Goal: Task Accomplishment & Management: Manage account settings

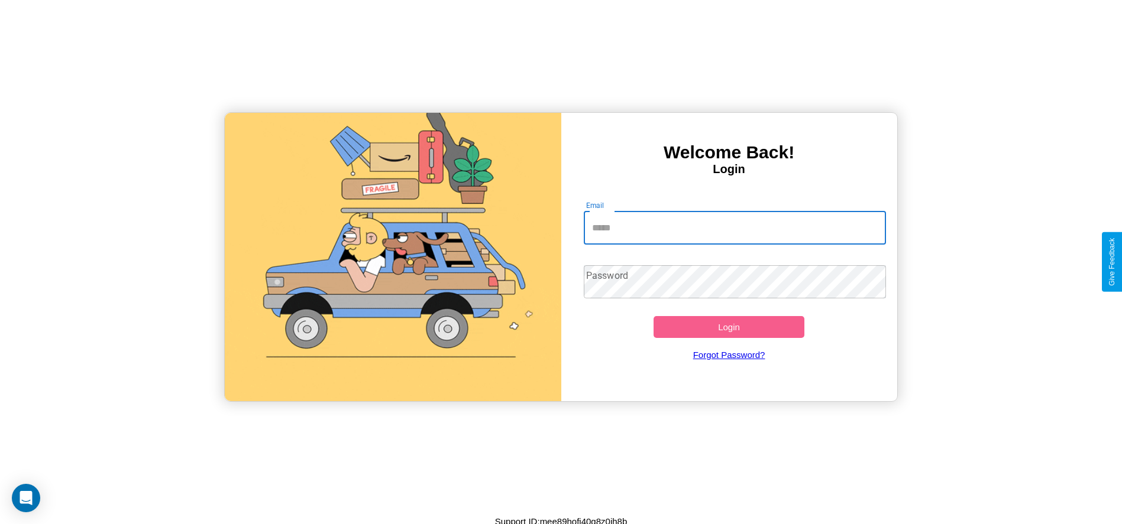
click at [734, 228] on input "Email" at bounding box center [735, 228] width 302 height 33
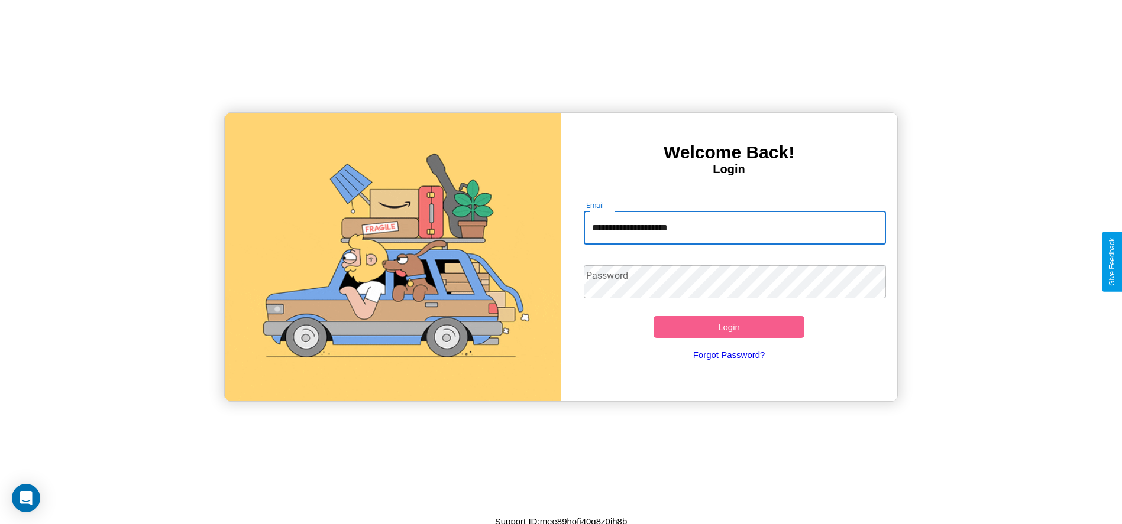
type input "**********"
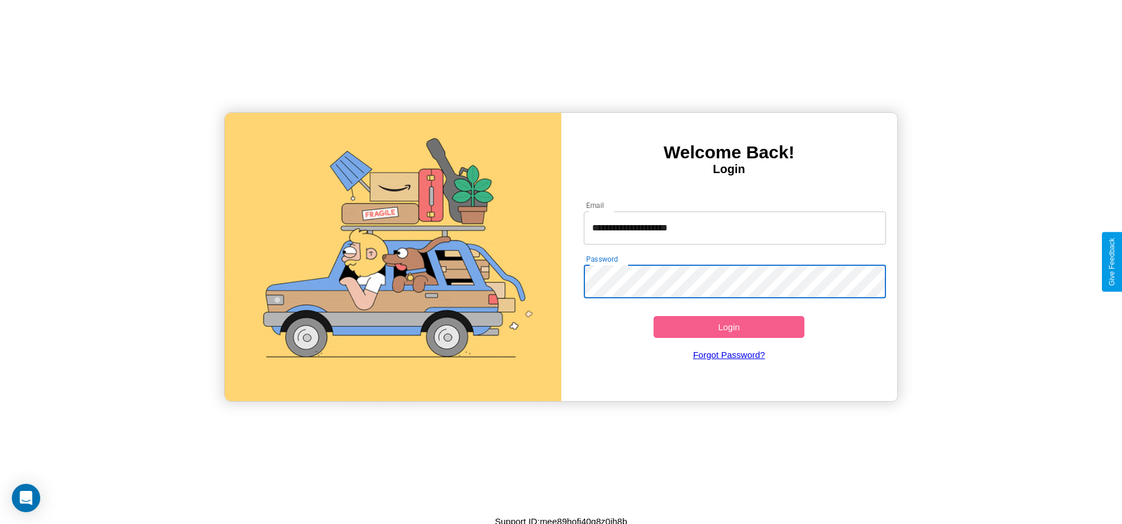
click at [728, 327] on button "Login" at bounding box center [728, 327] width 151 height 22
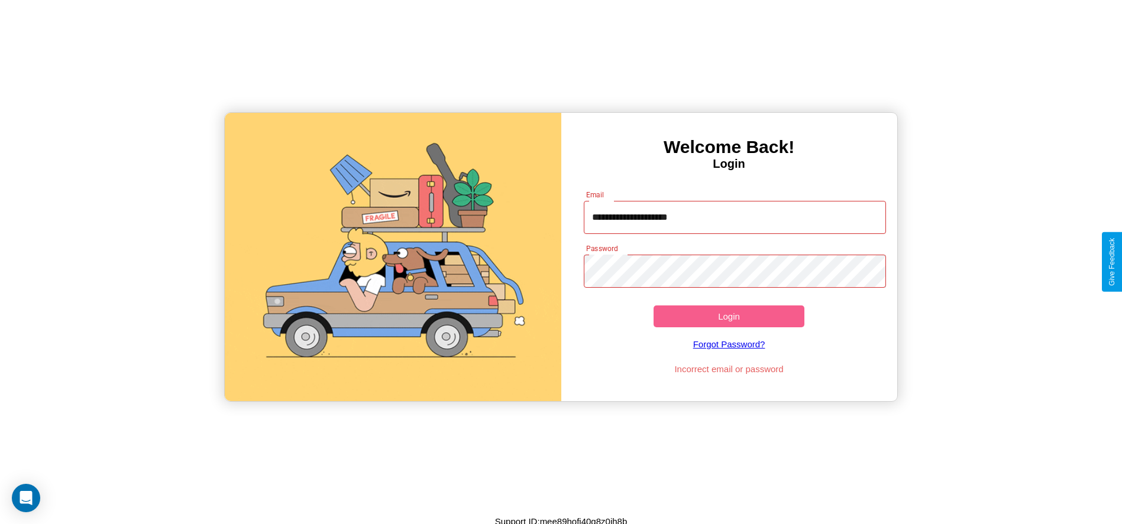
click at [728, 316] on button "Login" at bounding box center [728, 317] width 151 height 22
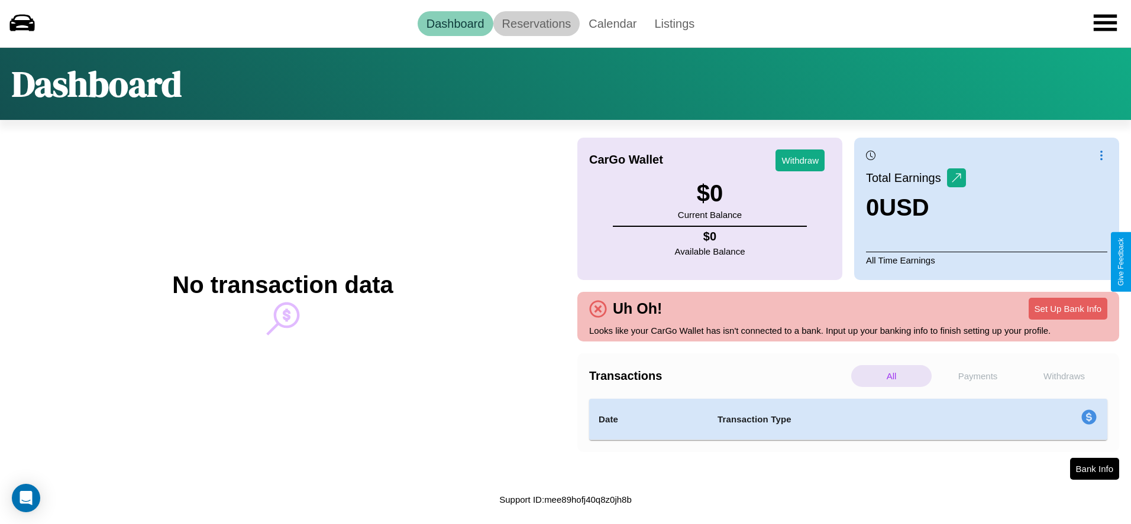
click at [536, 23] on link "Reservations" at bounding box center [536, 23] width 87 height 25
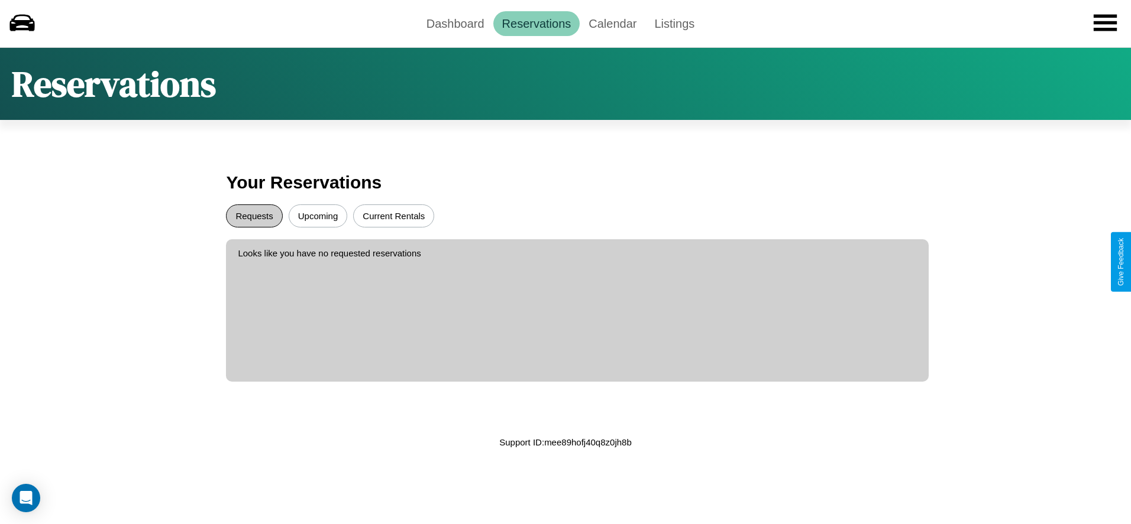
click at [254, 216] on button "Requests" at bounding box center [254, 216] width 56 height 23
click at [318, 216] on button "Upcoming" at bounding box center [318, 216] width 59 height 23
click at [455, 23] on link "Dashboard" at bounding box center [455, 23] width 76 height 25
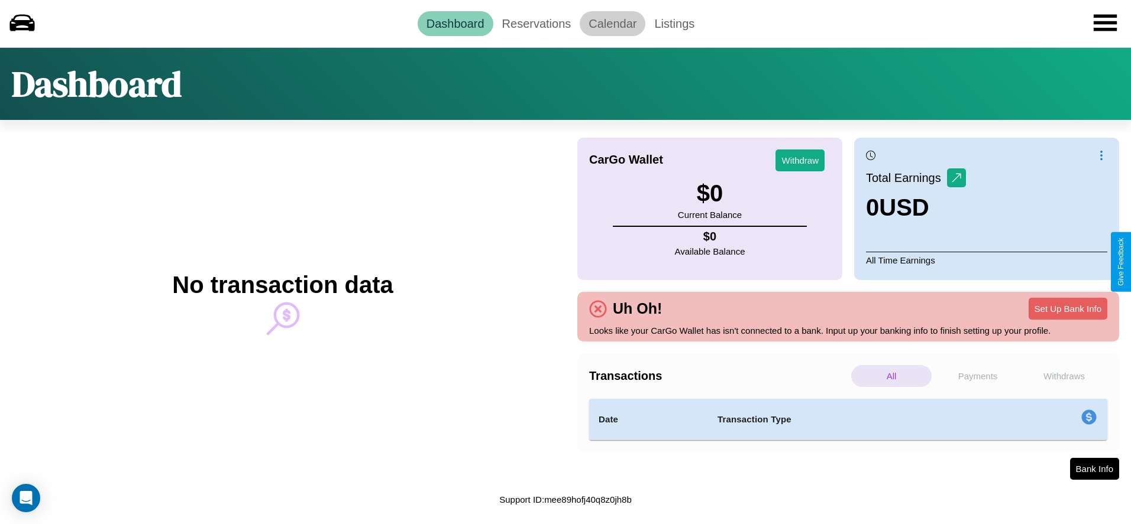
click at [612, 23] on link "Calendar" at bounding box center [612, 23] width 66 height 25
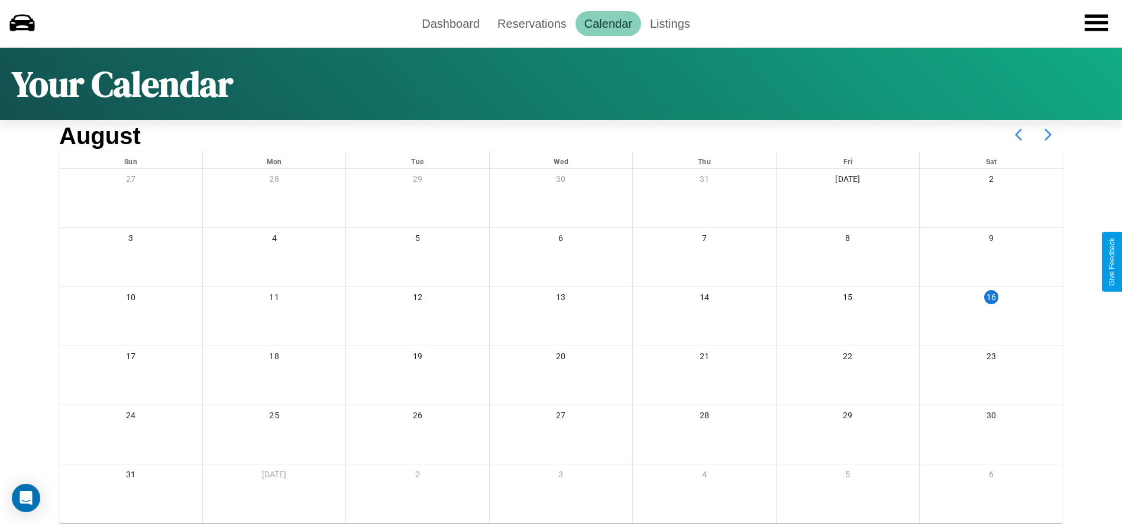
click at [1048, 135] on icon at bounding box center [1048, 135] width 30 height 30
